Goal: Task Accomplishment & Management: Use online tool/utility

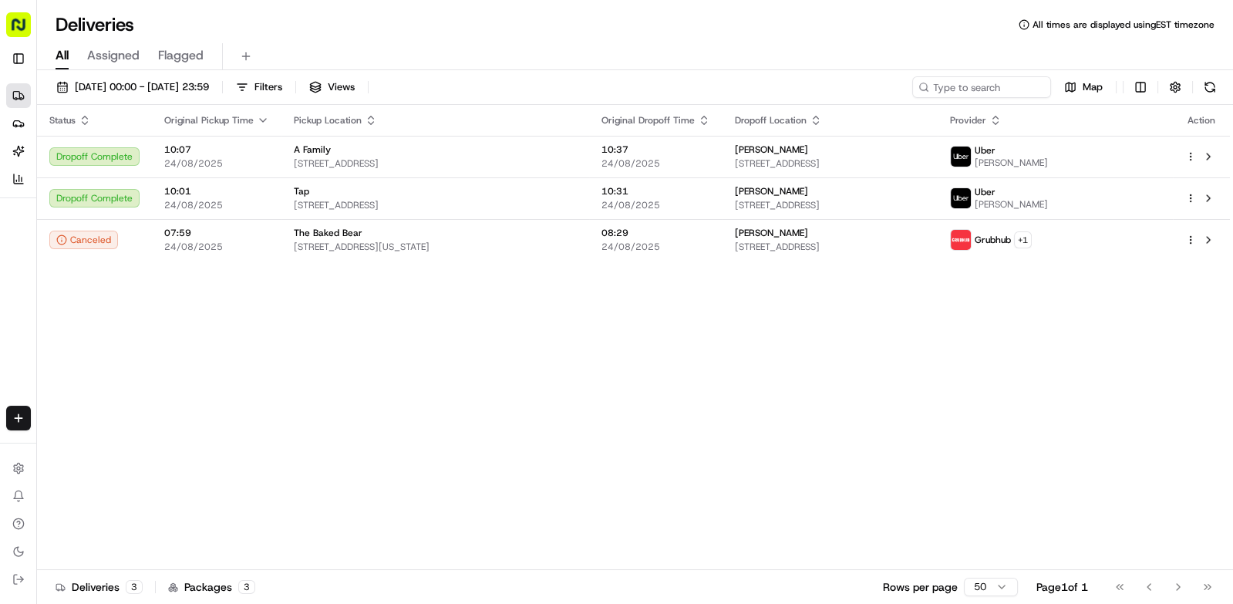
click at [1202, 84] on button at bounding box center [1210, 87] width 22 height 22
click at [763, 123] on span "Dropoff Location" at bounding box center [771, 120] width 72 height 12
click at [810, 150] on div "[PERSON_NAME]" at bounding box center [830, 149] width 190 height 12
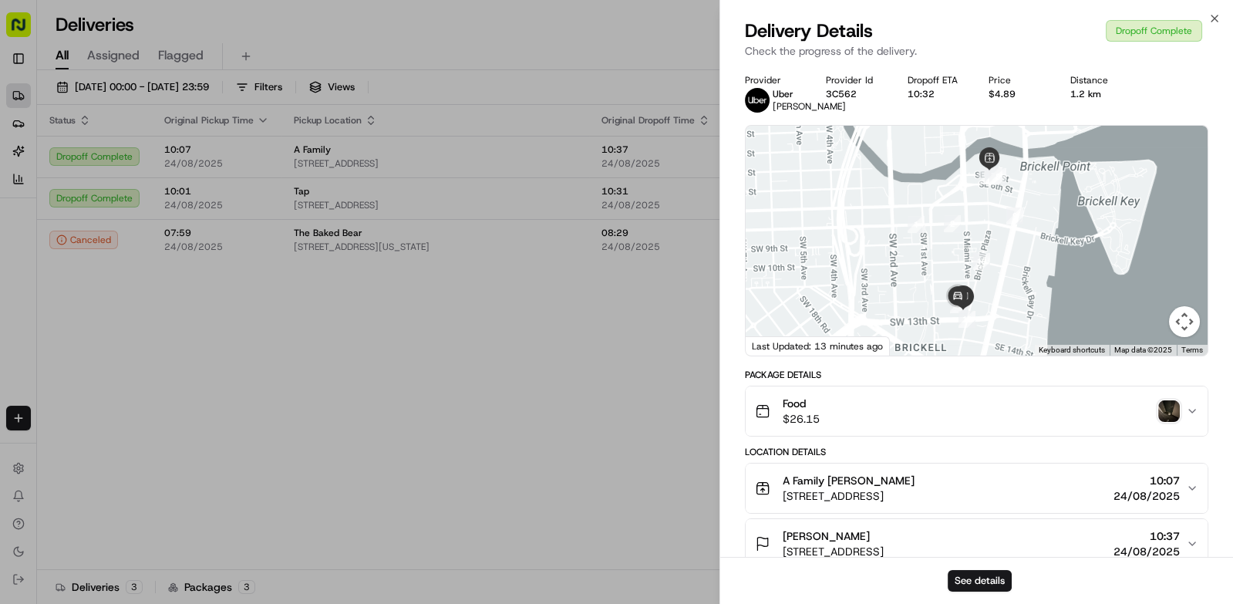
click at [1170, 416] on img "button" at bounding box center [1169, 411] width 22 height 22
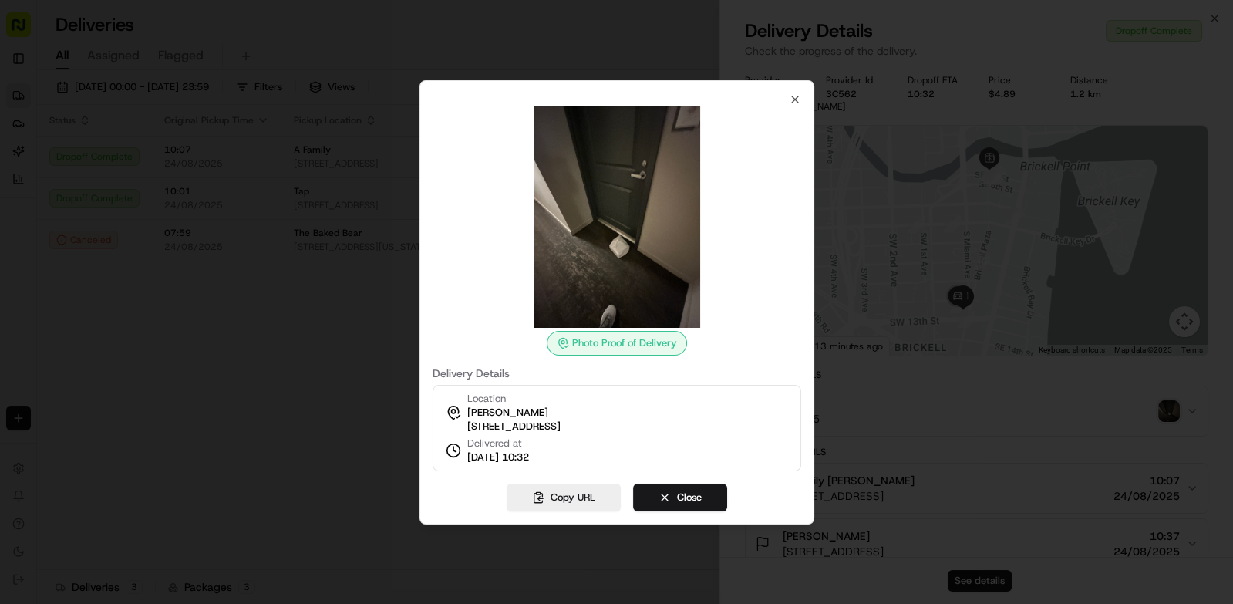
click at [298, 463] on div at bounding box center [616, 302] width 1233 height 604
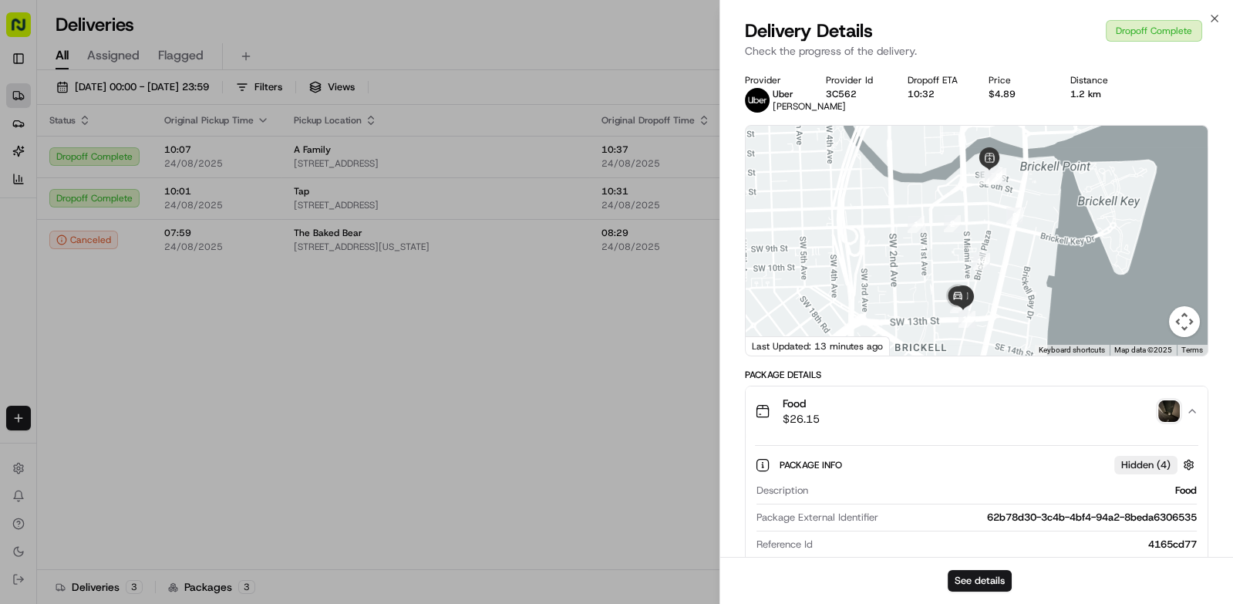
click at [476, 466] on div at bounding box center [616, 302] width 1233 height 604
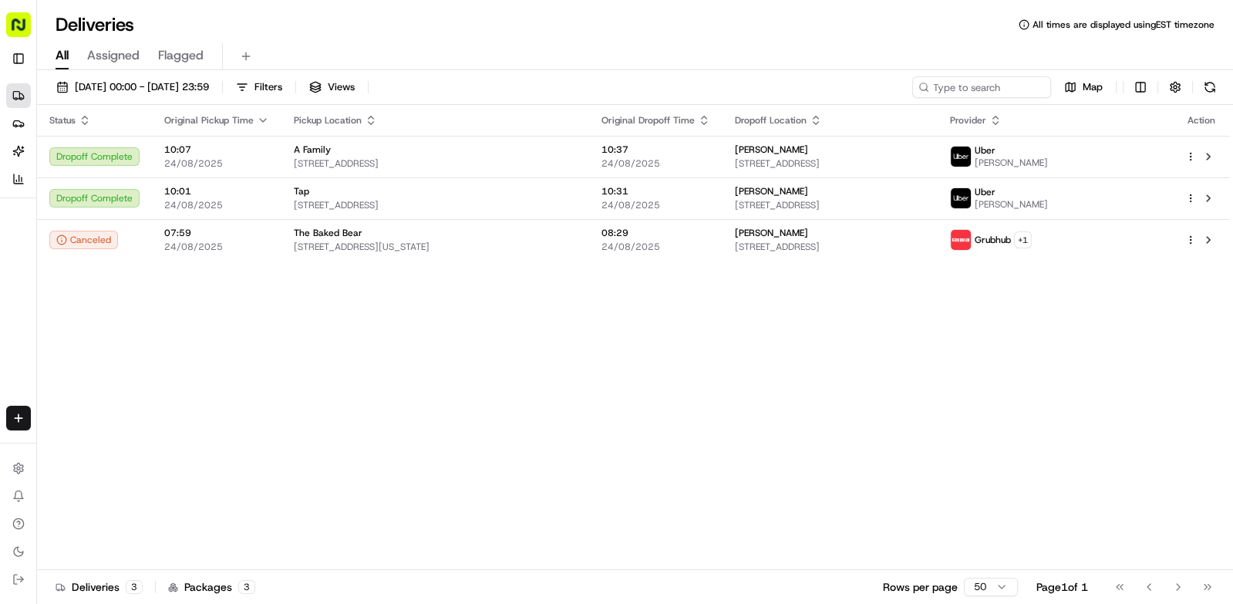
click at [1209, 89] on button at bounding box center [1210, 87] width 22 height 22
click at [1201, 92] on button at bounding box center [1210, 87] width 22 height 22
click at [1212, 90] on button at bounding box center [1210, 87] width 22 height 22
click at [1200, 91] on button at bounding box center [1210, 87] width 22 height 22
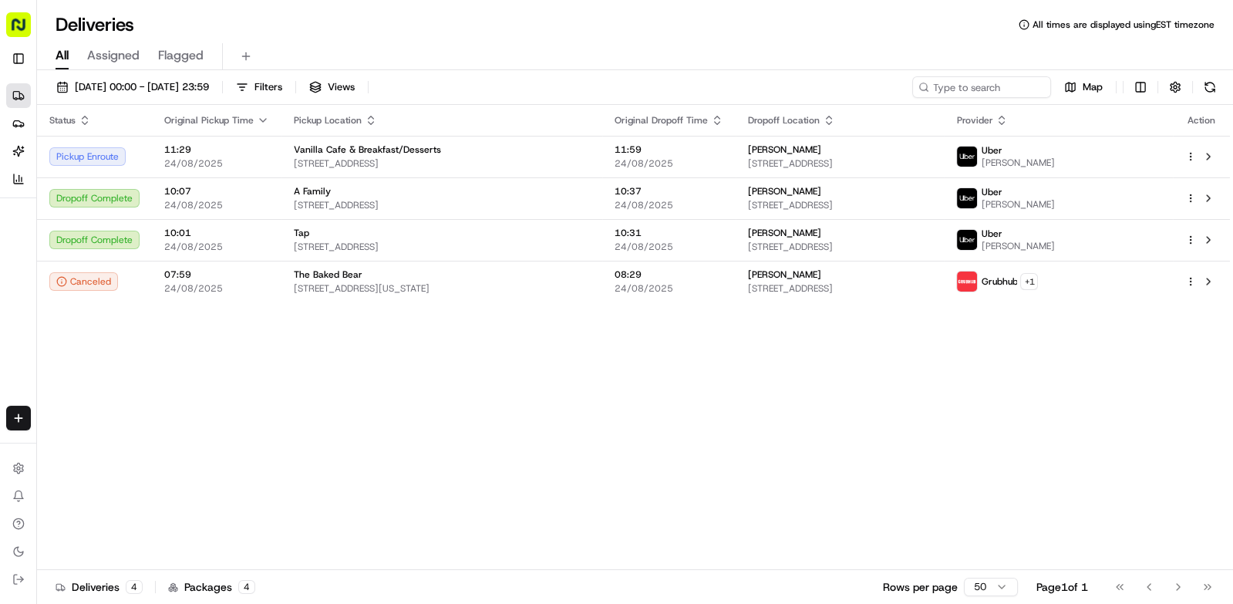
click at [1205, 84] on button at bounding box center [1210, 87] width 22 height 22
